Goal: Task Accomplishment & Management: Use online tool/utility

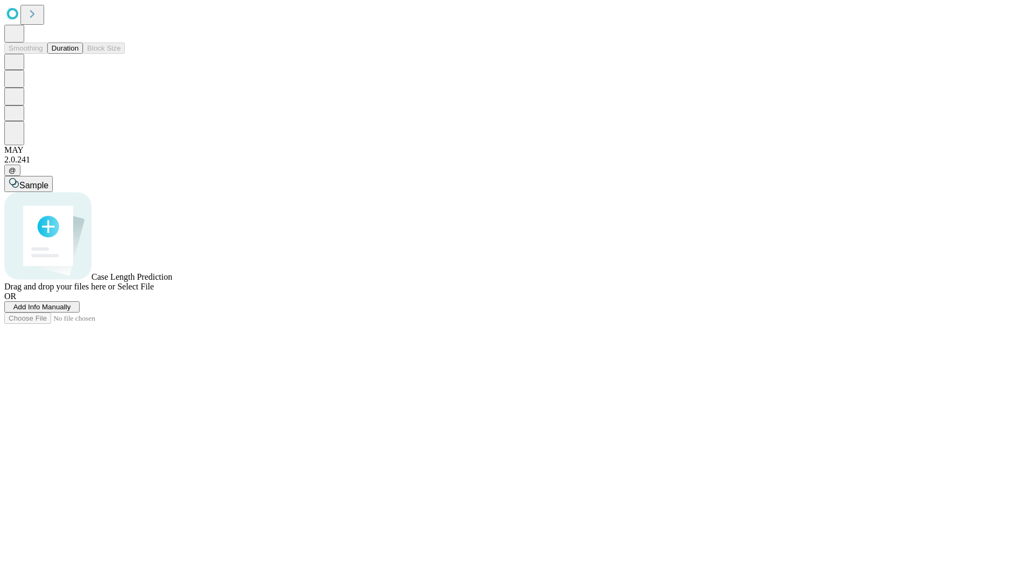
click at [71, 311] on span "Add Info Manually" at bounding box center [42, 307] width 58 height 8
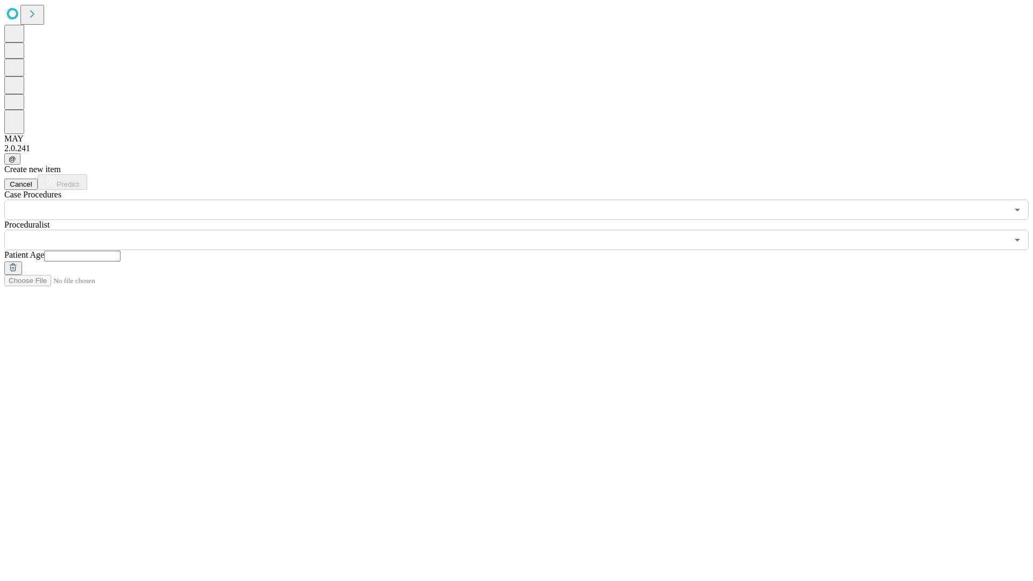
click at [120, 251] on input "text" at bounding box center [82, 256] width 76 height 11
type input "**"
click at [524, 230] on input "text" at bounding box center [505, 240] width 1003 height 20
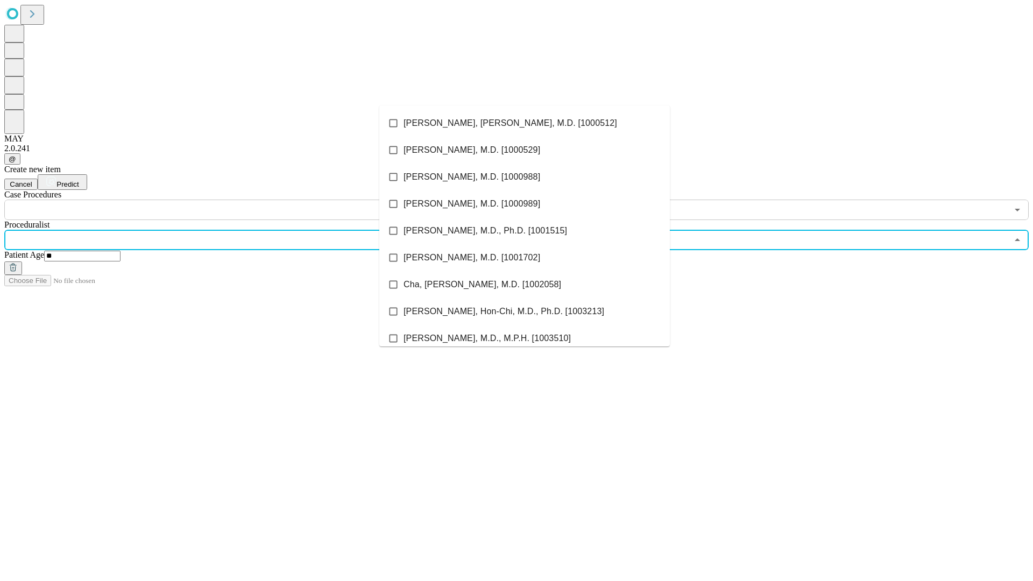
click at [524, 123] on li "[PERSON_NAME], [PERSON_NAME], M.D. [1000512]" at bounding box center [524, 123] width 290 height 27
click at [226, 200] on input "text" at bounding box center [505, 210] width 1003 height 20
